Goal: Transaction & Acquisition: Obtain resource

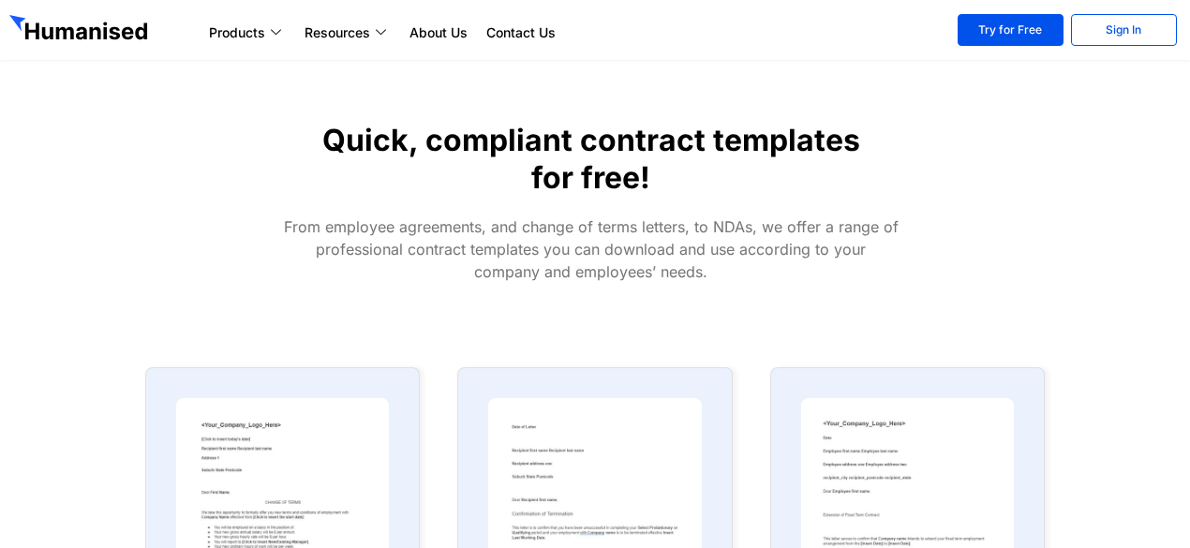
click at [266, 460] on img at bounding box center [282, 515] width 213 height 234
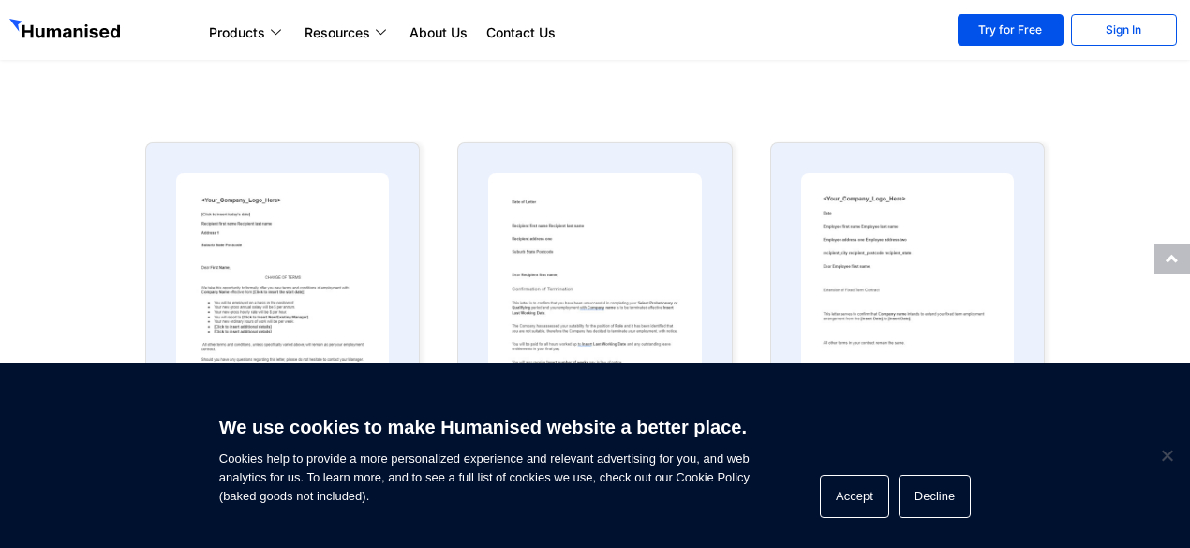
scroll to position [281, 0]
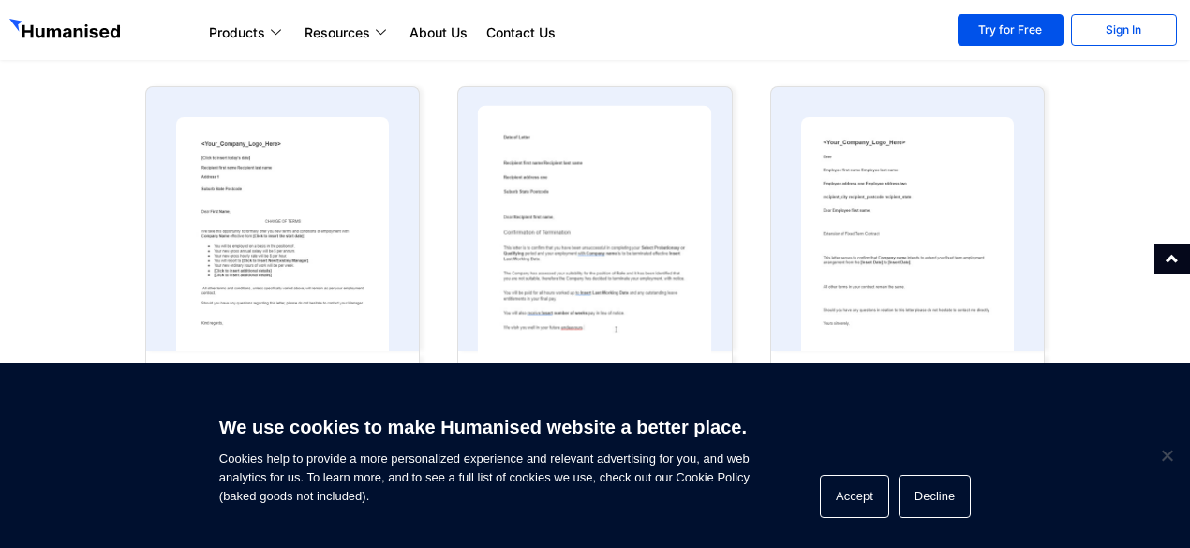
click at [623, 188] on img at bounding box center [595, 234] width 234 height 258
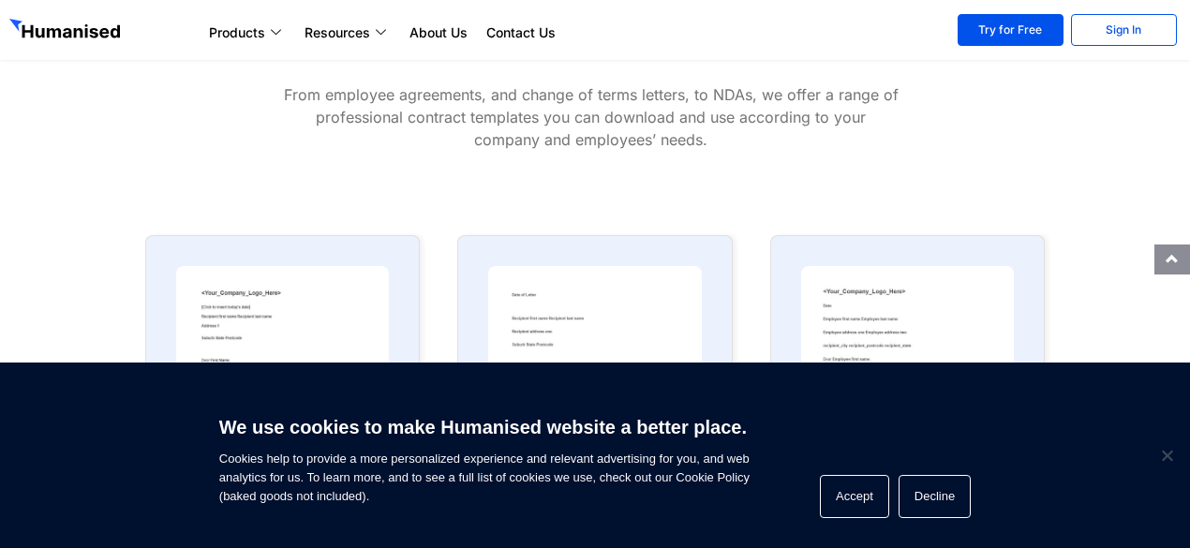
scroll to position [187, 0]
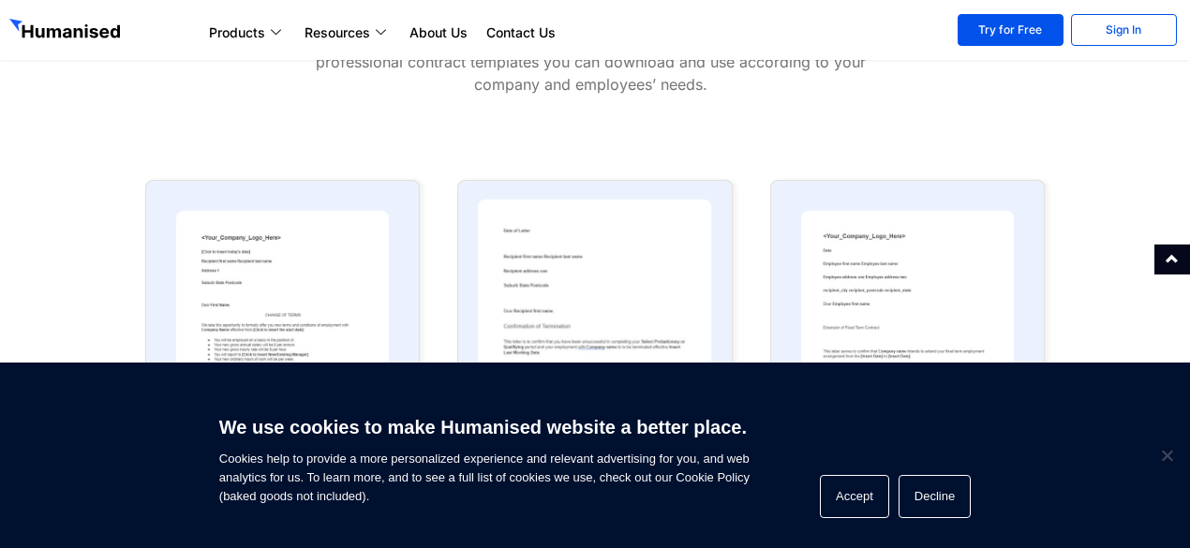
click at [630, 298] on img at bounding box center [595, 328] width 234 height 258
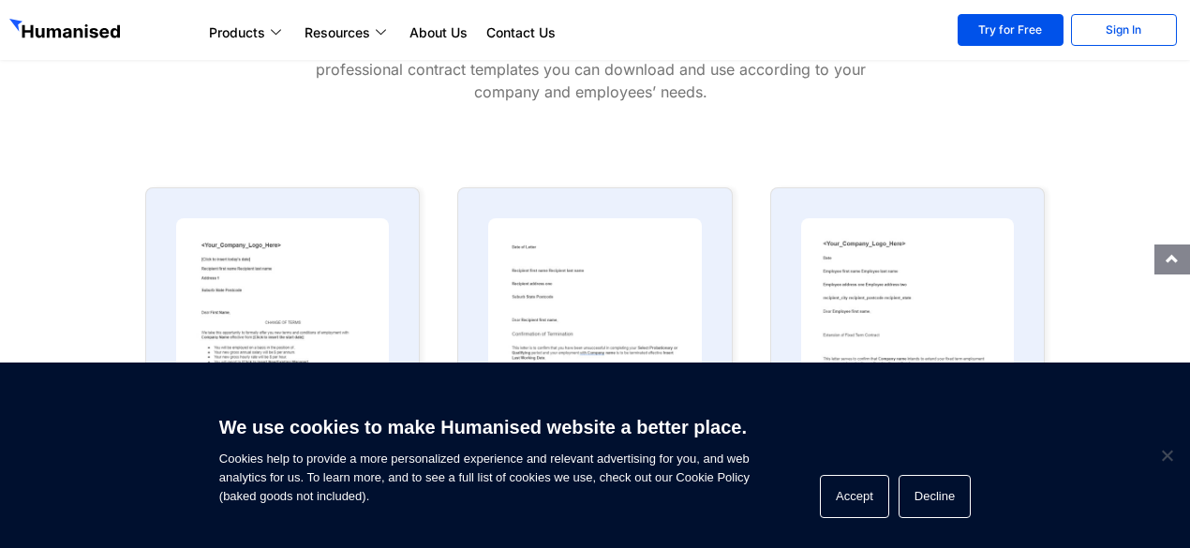
scroll to position [281, 0]
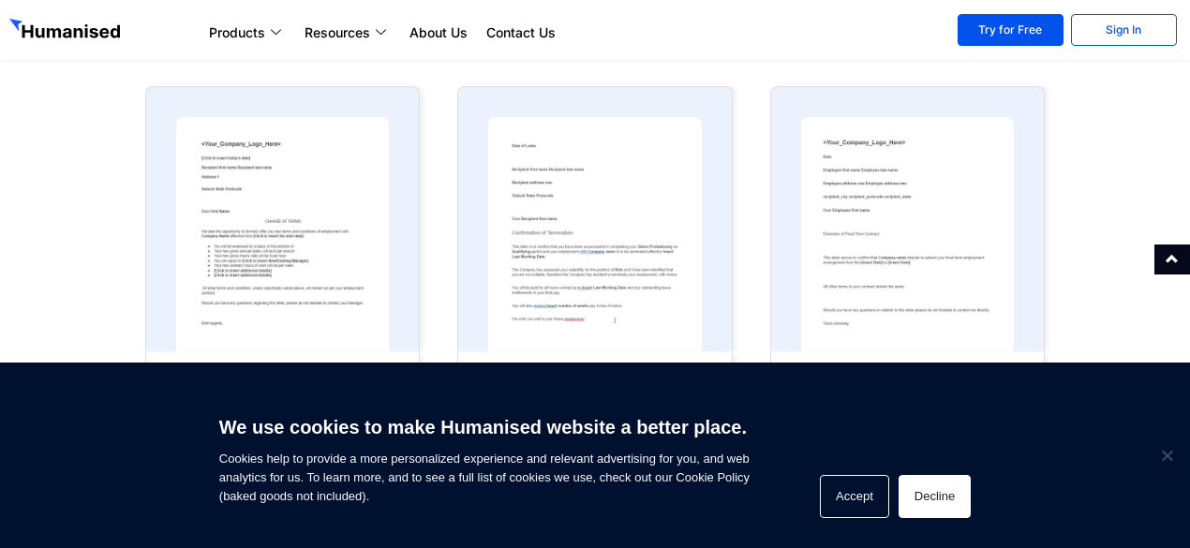
click at [917, 497] on button "Decline" at bounding box center [934, 496] width 72 height 43
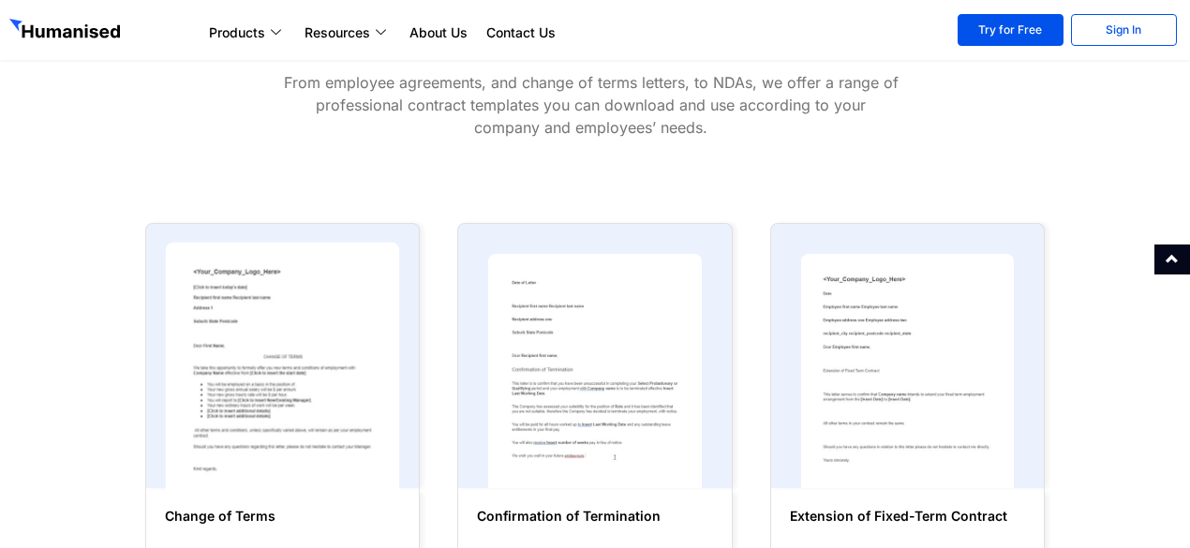
scroll to position [94, 0]
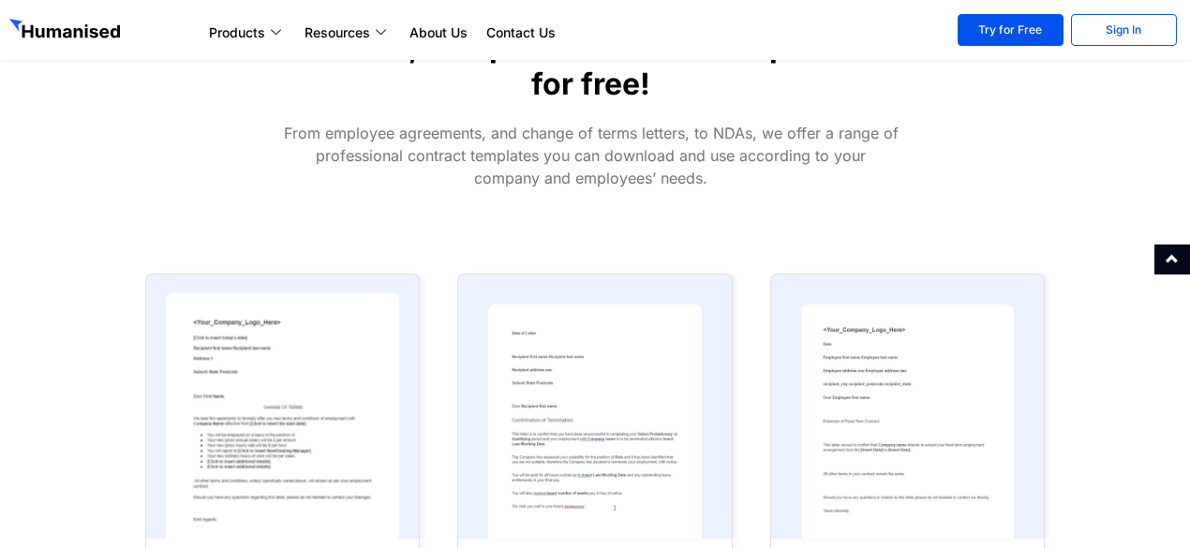
click at [282, 363] on img at bounding box center [283, 421] width 234 height 258
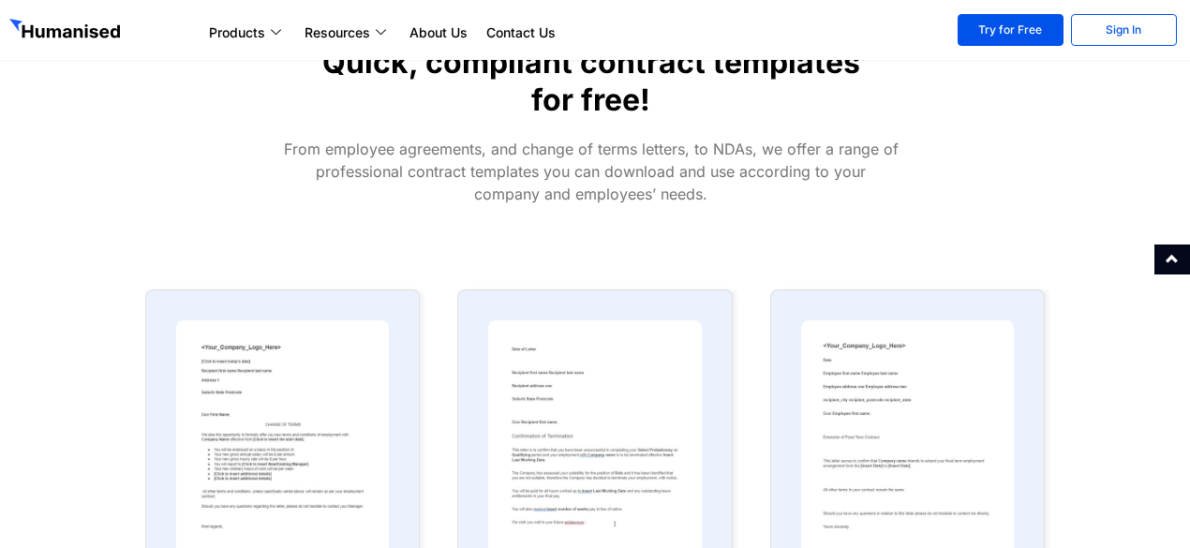
scroll to position [0, 0]
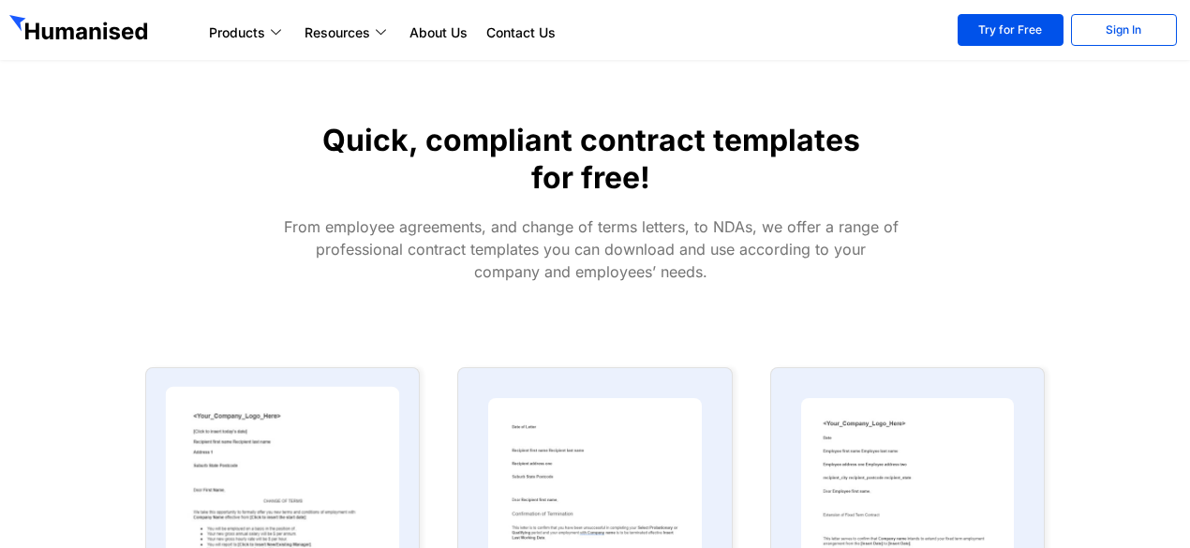
click at [328, 476] on img at bounding box center [283, 515] width 234 height 258
click at [329, 476] on img at bounding box center [283, 515] width 234 height 258
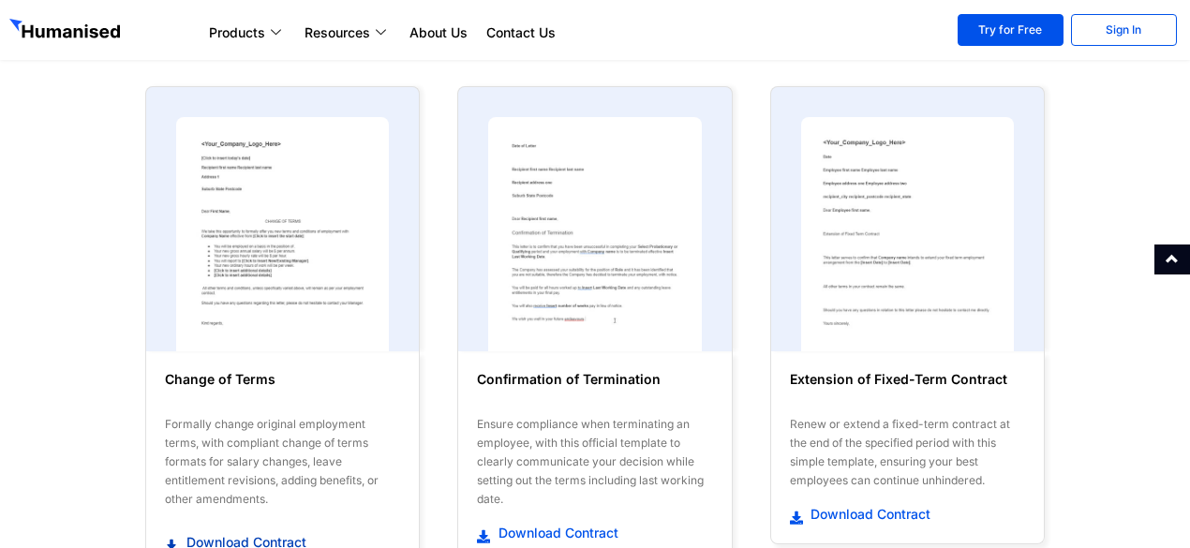
click at [296, 533] on span "Download Contract" at bounding box center [244, 542] width 125 height 19
